Goal: Find specific page/section: Find specific page/section

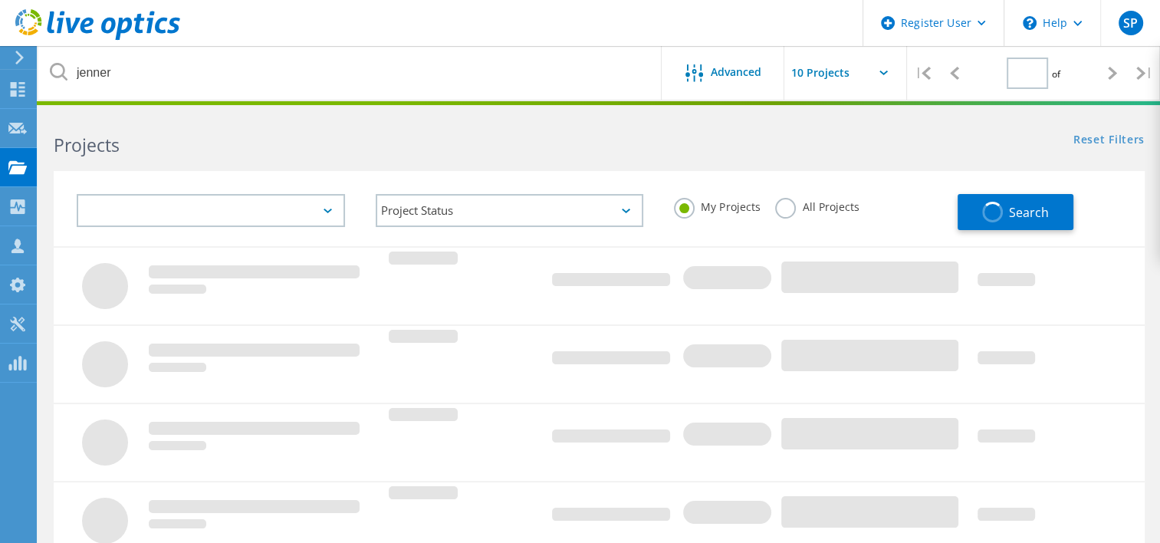
type input "1"
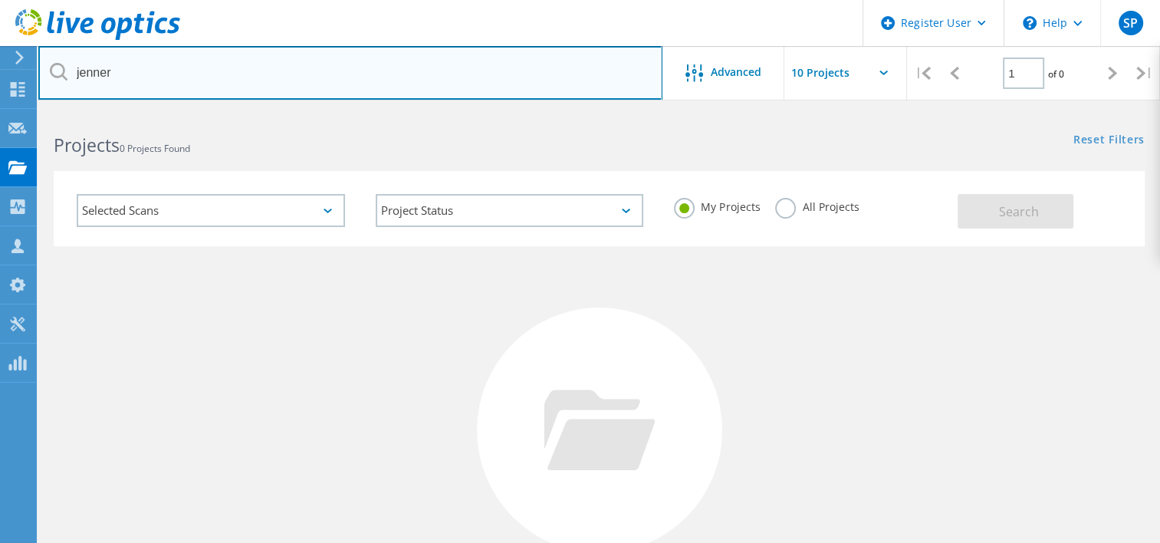
click at [399, 77] on input "jenner" at bounding box center [350, 73] width 624 height 54
type input "j"
type input "united community bank"
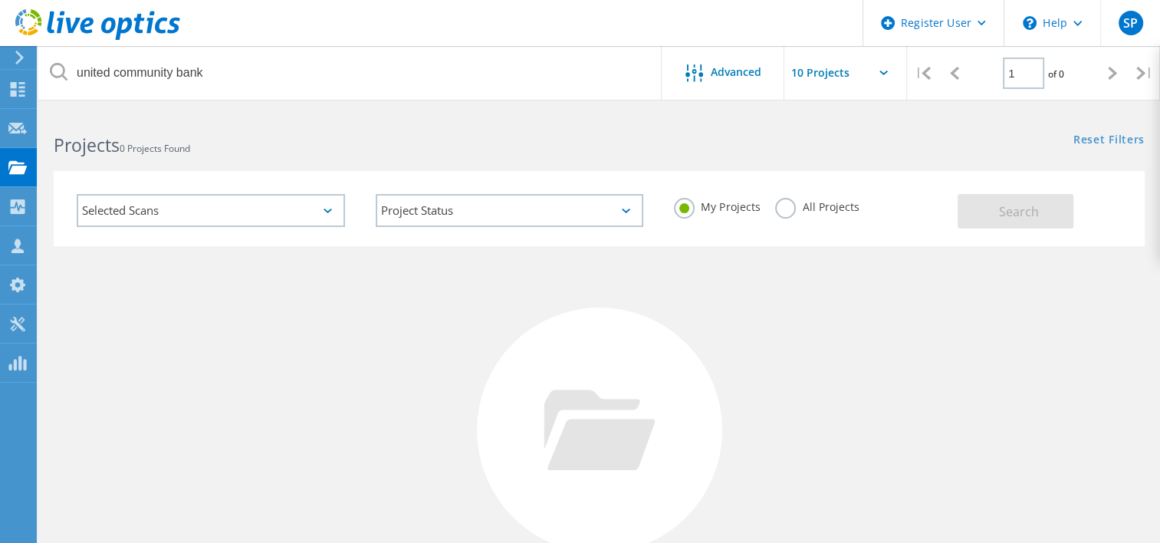
click at [783, 212] on label "All Projects" at bounding box center [817, 205] width 84 height 15
click at [0, 0] on input "All Projects" at bounding box center [0, 0] width 0 height 0
click at [994, 209] on button "Search" at bounding box center [1016, 211] width 116 height 35
